Goal: Task Accomplishment & Management: Complete application form

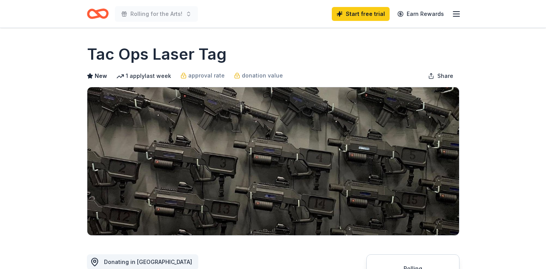
scroll to position [136, 0]
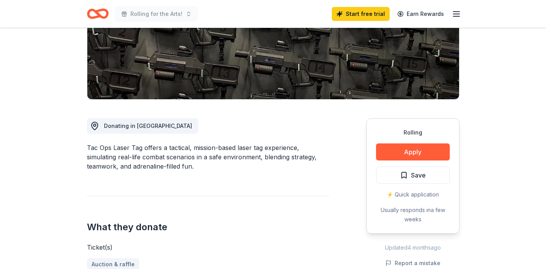
click at [106, 15] on icon "Home" at bounding box center [101, 14] width 12 height 8
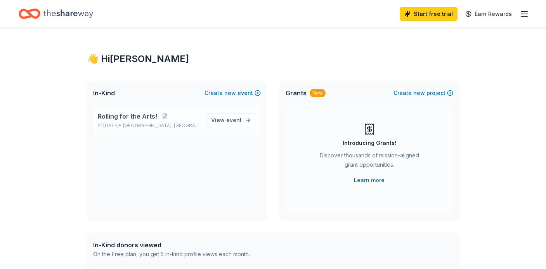
click at [121, 117] on span "Rolling for the Arts!" at bounding box center [127, 116] width 59 height 9
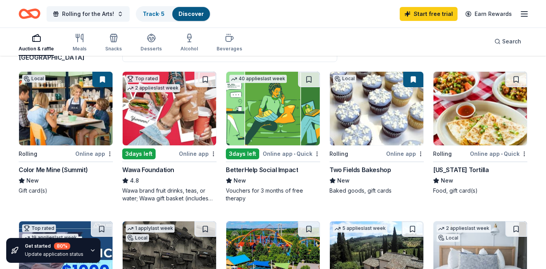
scroll to position [73, 0]
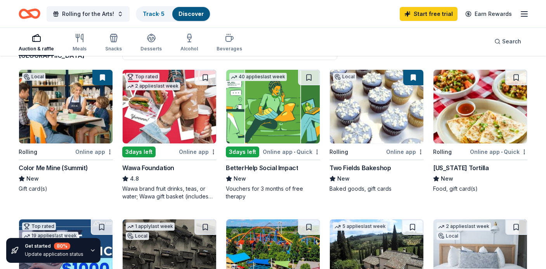
click at [178, 138] on img at bounding box center [169, 107] width 93 height 74
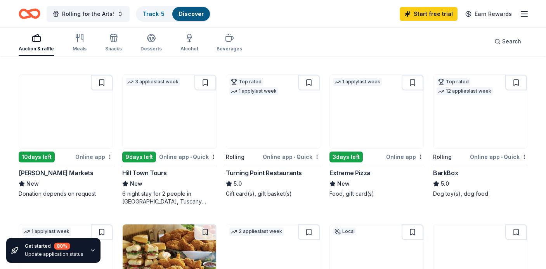
scroll to position [364, 0]
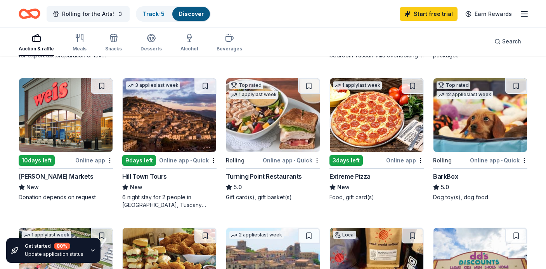
click at [481, 132] on img at bounding box center [479, 115] width 93 height 74
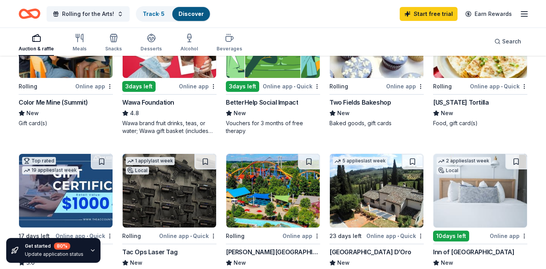
scroll to position [150, 0]
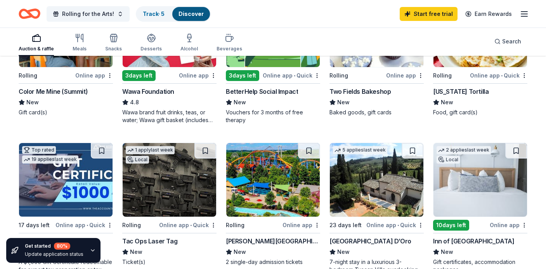
click at [466, 181] on img at bounding box center [479, 180] width 93 height 74
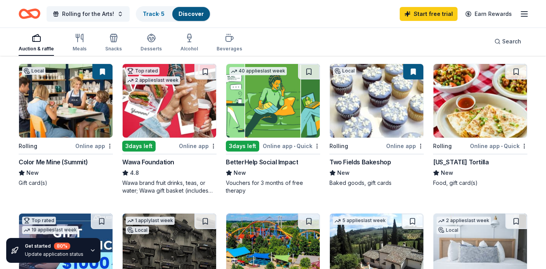
scroll to position [0, 0]
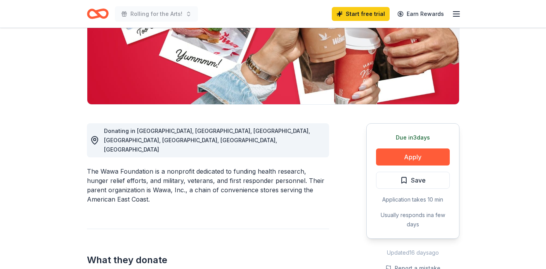
scroll to position [133, 0]
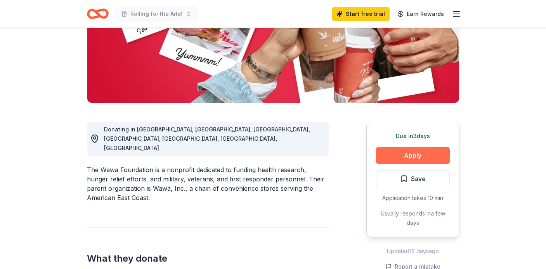
click at [419, 160] on button "Apply" at bounding box center [413, 155] width 74 height 17
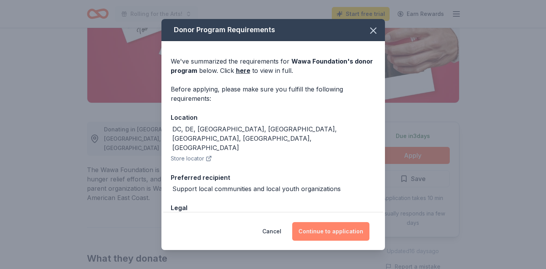
click at [314, 235] on button "Continue to application" at bounding box center [330, 231] width 77 height 19
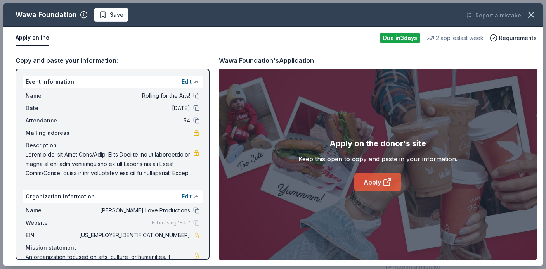
click at [385, 179] on icon at bounding box center [386, 182] width 9 height 9
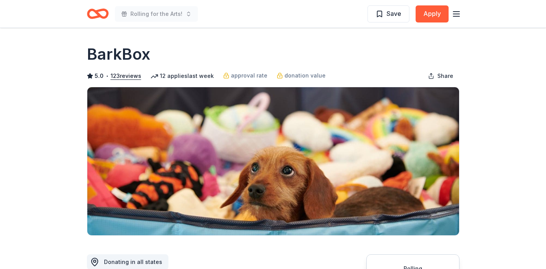
scroll to position [63, 0]
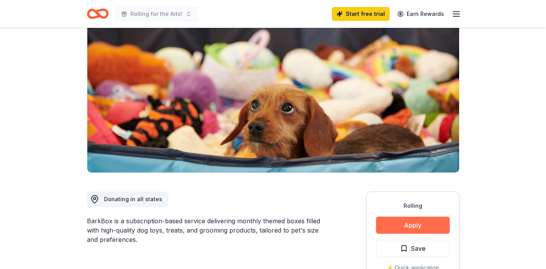
click at [407, 225] on button "Apply" at bounding box center [413, 225] width 74 height 17
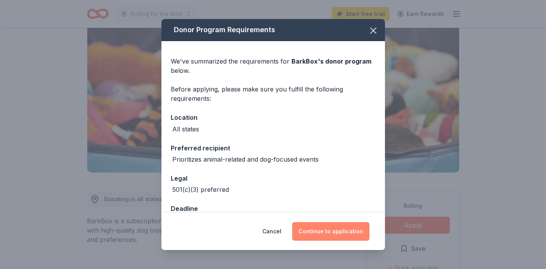
click at [333, 233] on button "Continue to application" at bounding box center [330, 231] width 77 height 19
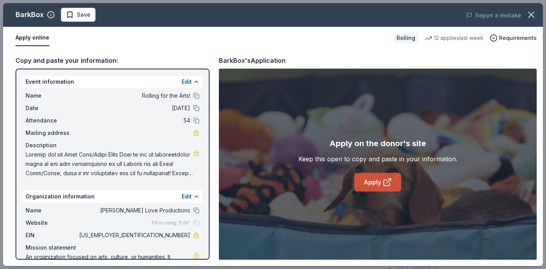
click at [385, 185] on icon at bounding box center [386, 182] width 9 height 9
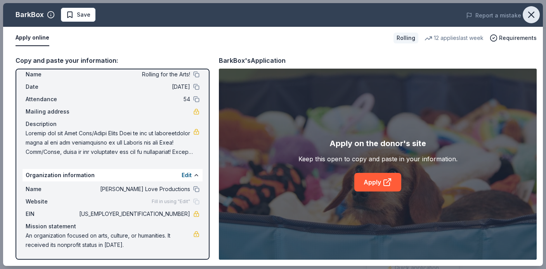
click at [532, 19] on icon "button" at bounding box center [530, 14] width 11 height 11
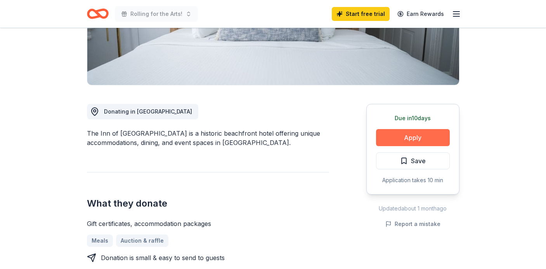
scroll to position [156, 0]
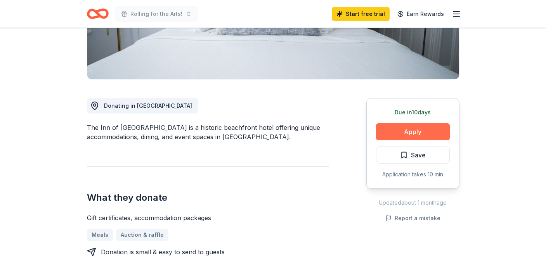
click at [409, 135] on button "Apply" at bounding box center [413, 131] width 74 height 17
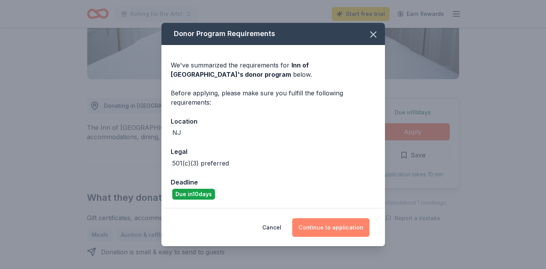
click at [318, 229] on button "Continue to application" at bounding box center [330, 227] width 77 height 19
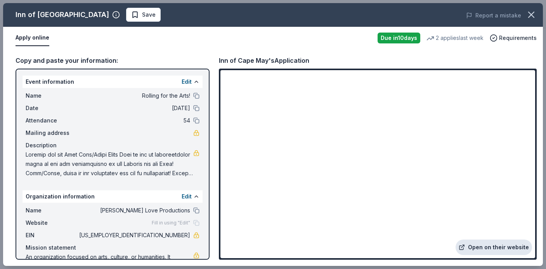
click at [487, 243] on link "Open on their website" at bounding box center [493, 248] width 76 height 16
